Goal: Transaction & Acquisition: Purchase product/service

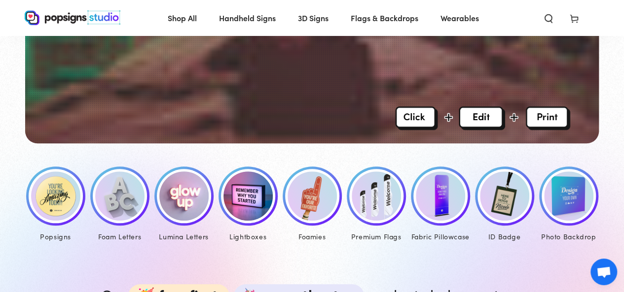
scroll to position [395, 0]
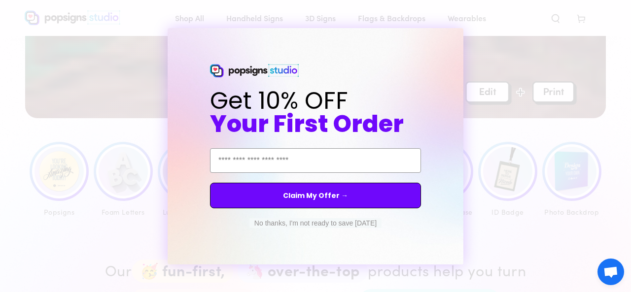
click at [462, 37] on circle "Close dialog" at bounding box center [464, 36] width 9 height 9
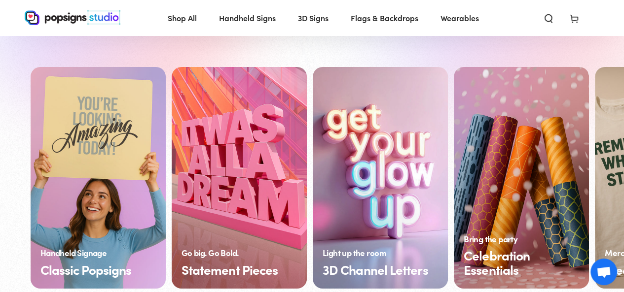
scroll to position [740, 0]
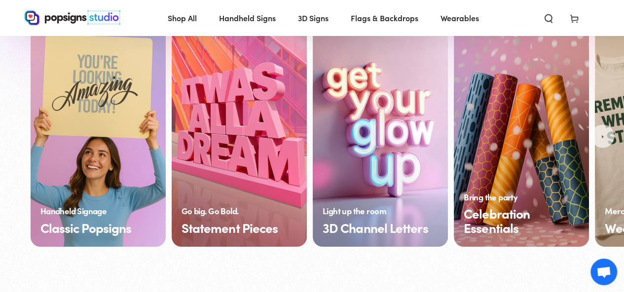
click at [227, 118] on link "Statement Pieces" at bounding box center [239, 136] width 135 height 222
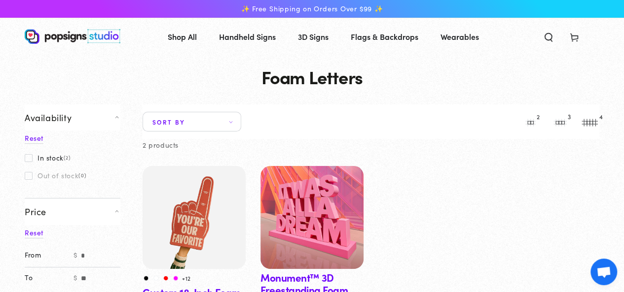
scroll to position [99, 0]
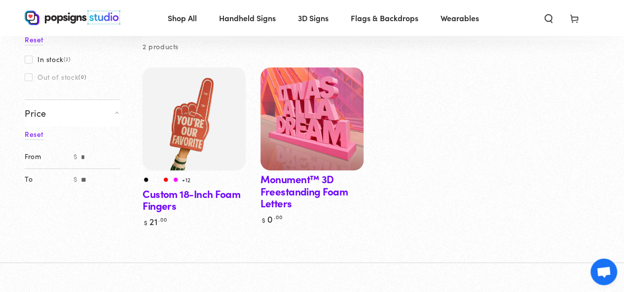
click at [308, 191] on link "Monument™ 3D Freestanding Foam Letters" at bounding box center [311, 146] width 103 height 157
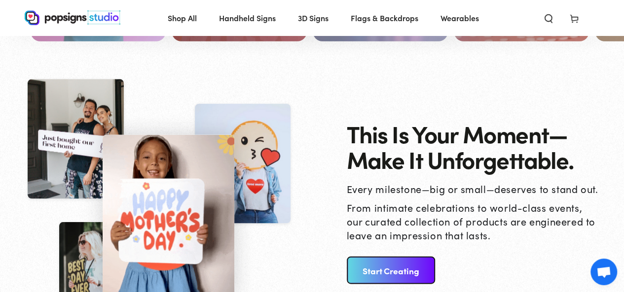
scroll to position [1011, 0]
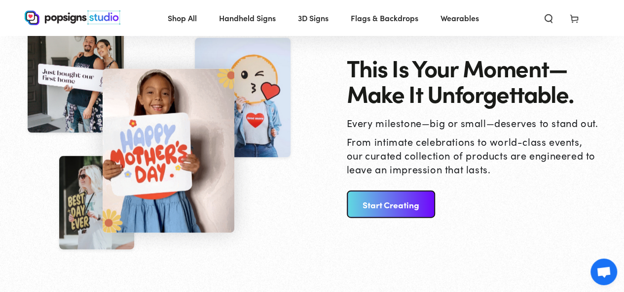
click at [402, 212] on link "Start Creating" at bounding box center [391, 205] width 88 height 28
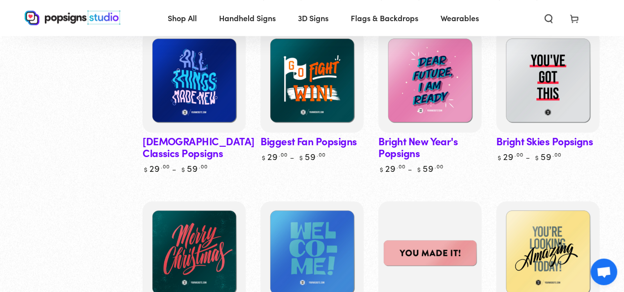
scroll to position [99, 0]
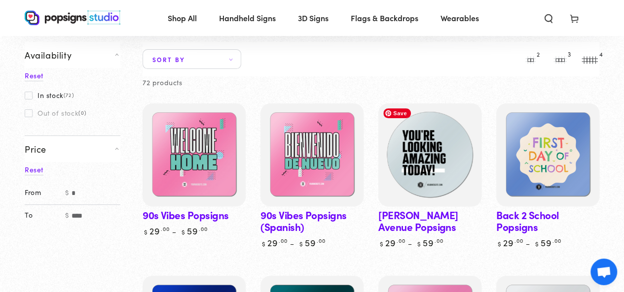
click at [420, 154] on img at bounding box center [430, 155] width 106 height 106
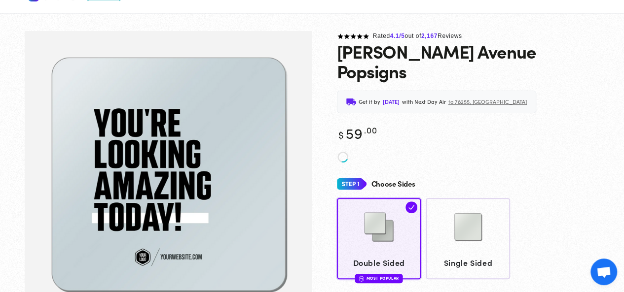
scroll to position [49, 0]
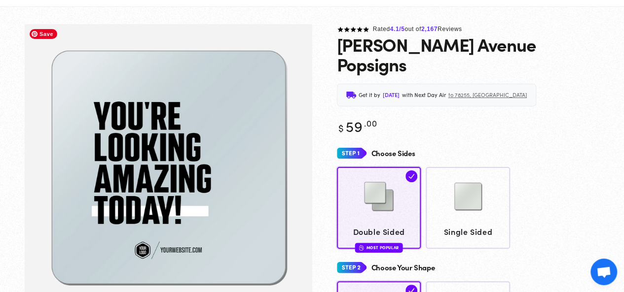
click at [126, 182] on img "Gallery Viewer" at bounding box center [169, 169] width 288 height 290
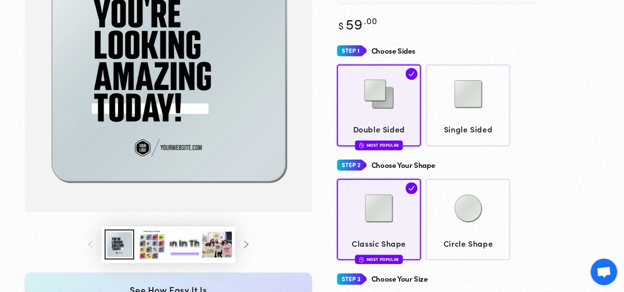
scroll to position [195, 0]
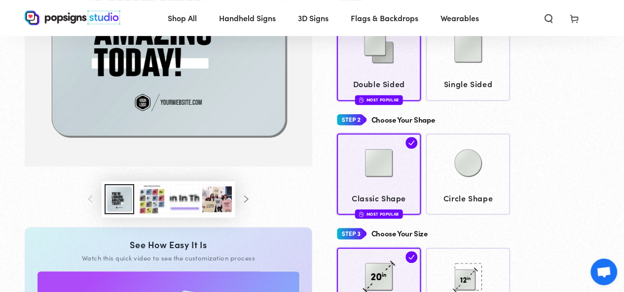
click at [145, 209] on button "Load image 3 in gallery view" at bounding box center [152, 199] width 30 height 30
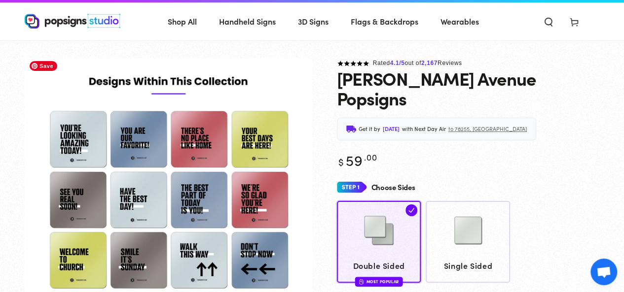
scroll to position [0, 0]
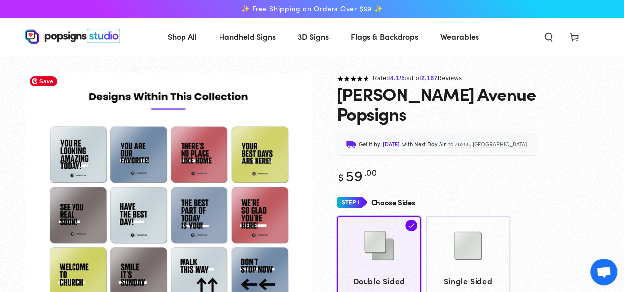
click at [127, 151] on img "Gallery Viewer" at bounding box center [169, 225] width 288 height 304
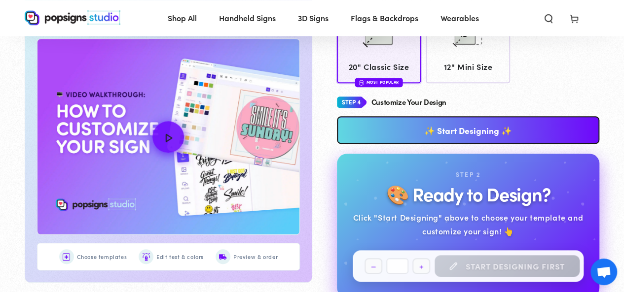
scroll to position [442, 0]
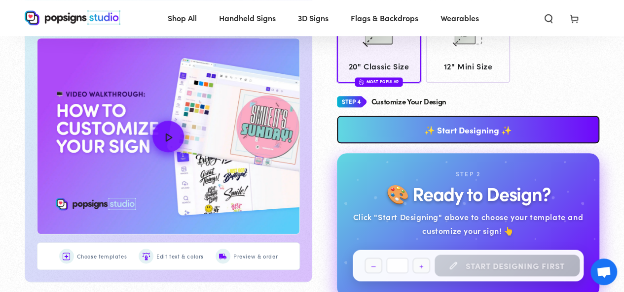
click at [453, 116] on link "✨ Start Designing ✨" at bounding box center [468, 130] width 263 height 28
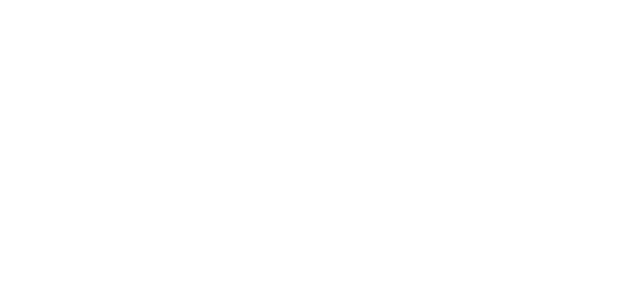
scroll to position [0, 0]
type textarea "An ancient tree with a door leading to a magical world"
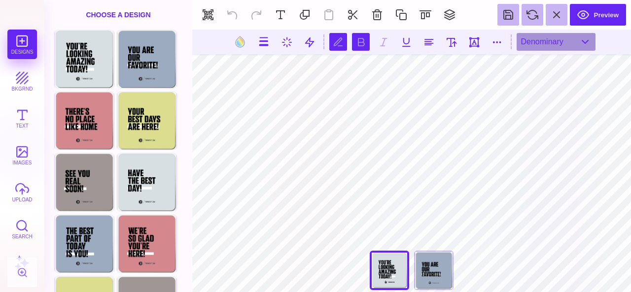
scroll to position [0, 0]
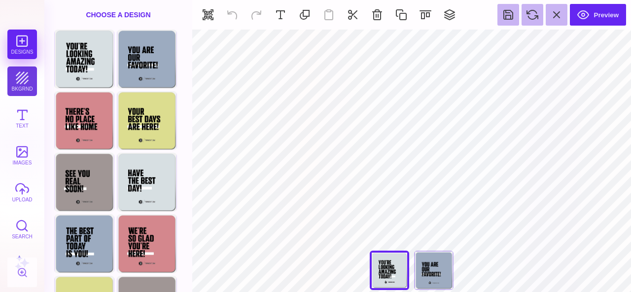
click at [20, 83] on button "bkgrnd" at bounding box center [22, 82] width 30 height 30
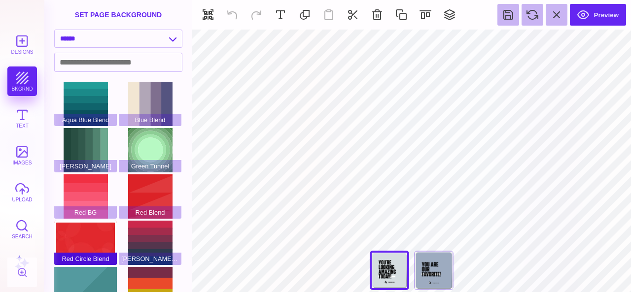
click at [84, 231] on div "Red Circle Blend" at bounding box center [85, 243] width 63 height 44
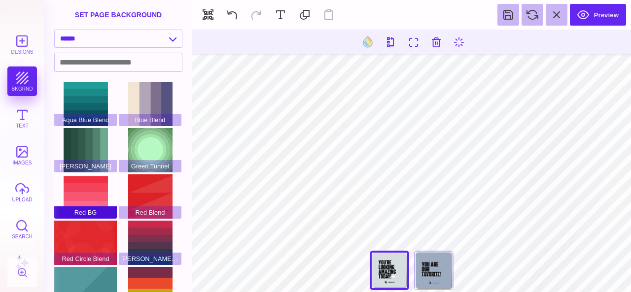
click at [93, 180] on div "Red BG" at bounding box center [85, 197] width 63 height 44
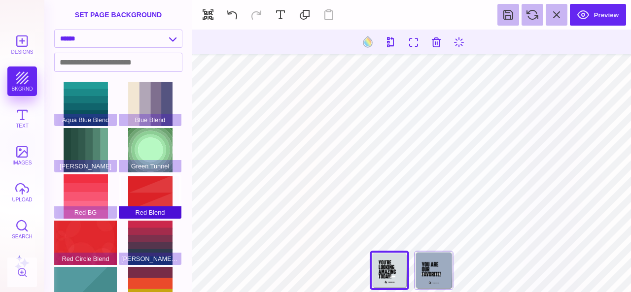
click at [157, 190] on div "Red Blend" at bounding box center [150, 197] width 63 height 44
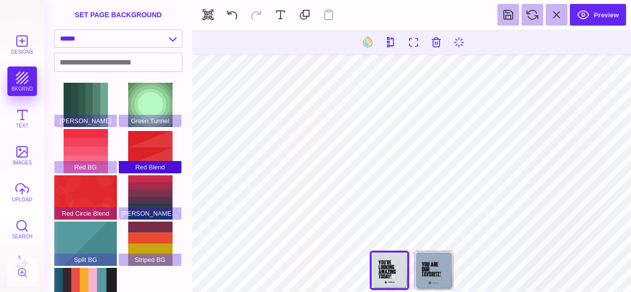
scroll to position [69, 0]
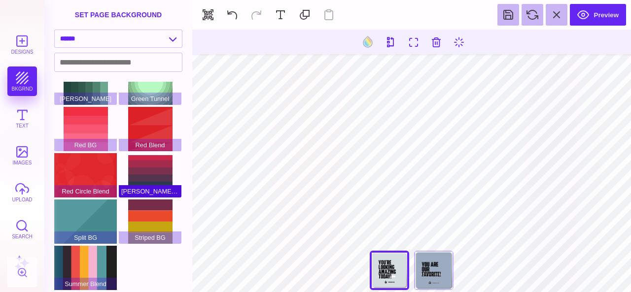
click at [153, 168] on div "Red Green Blend" at bounding box center [150, 175] width 63 height 44
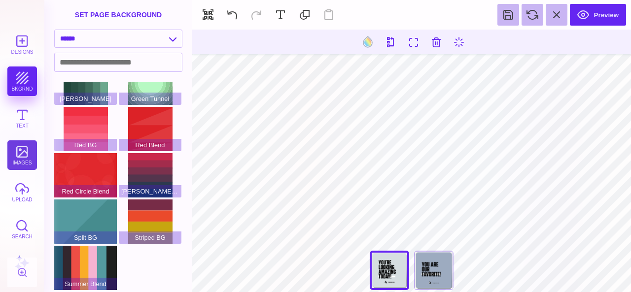
click at [17, 148] on button "images" at bounding box center [22, 156] width 30 height 30
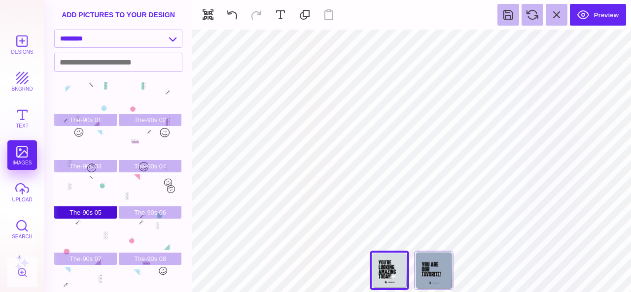
click at [87, 196] on div "The-90s 05" at bounding box center [85, 197] width 63 height 44
type input "#EDEFEF"
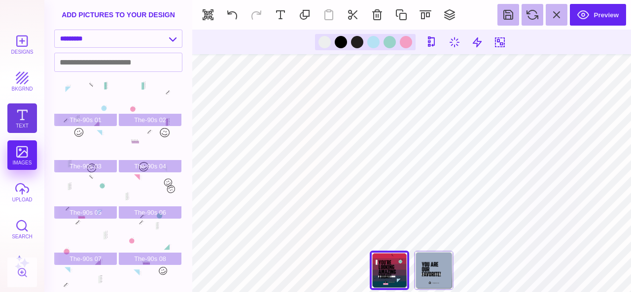
click at [24, 111] on button "Text" at bounding box center [22, 119] width 30 height 30
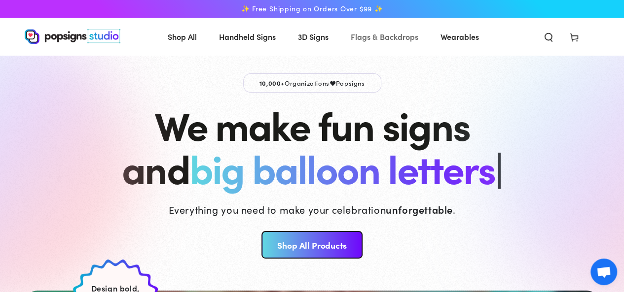
click at [358, 39] on span "Flags & Backdrops" at bounding box center [385, 37] width 68 height 14
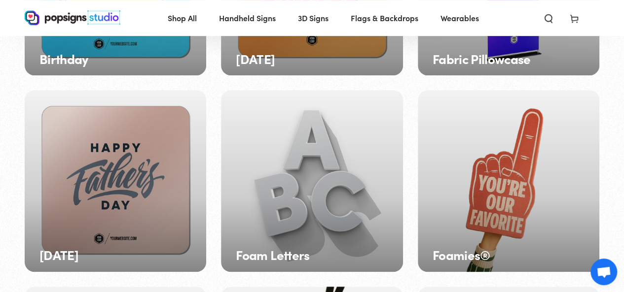
scroll to position [245, 0]
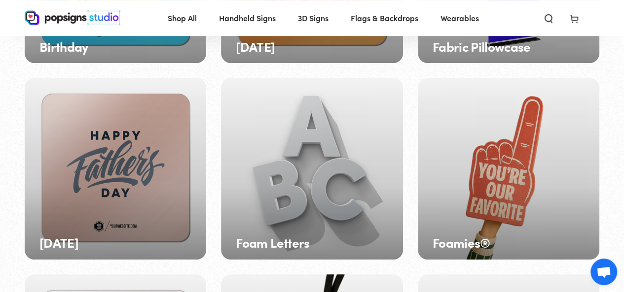
click at [297, 159] on div "Foam Letters" at bounding box center [311, 168] width 181 height 181
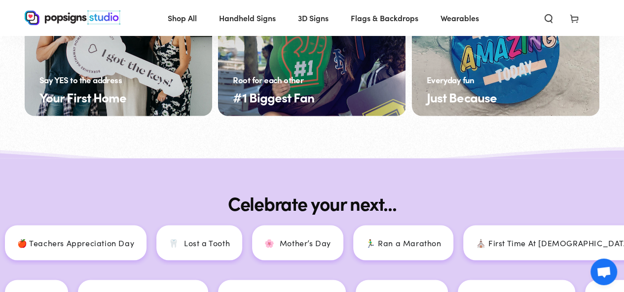
scroll to position [1036, 0]
